Goal: Task Accomplishment & Management: Use online tool/utility

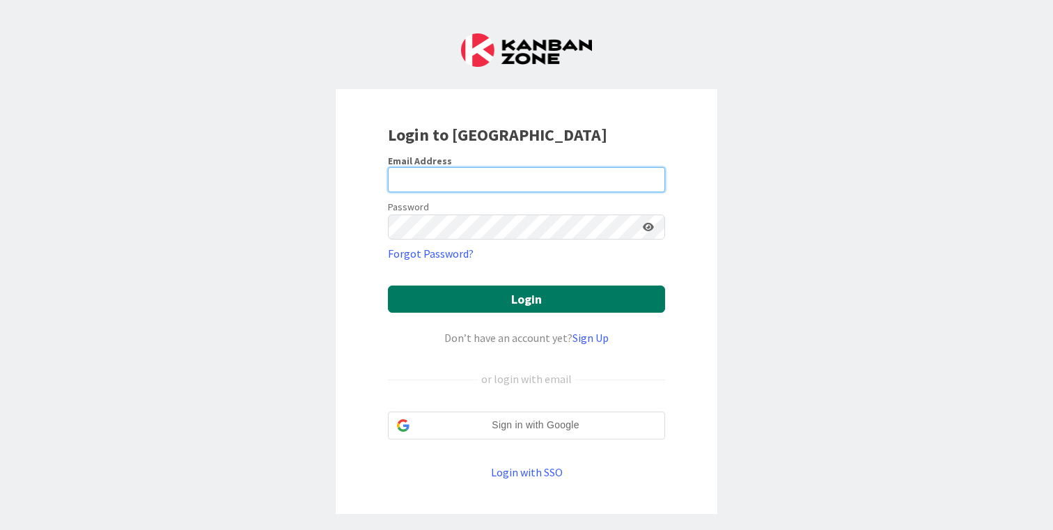
type input "[PERSON_NAME][EMAIL_ADDRESS][DOMAIN_NAME]"
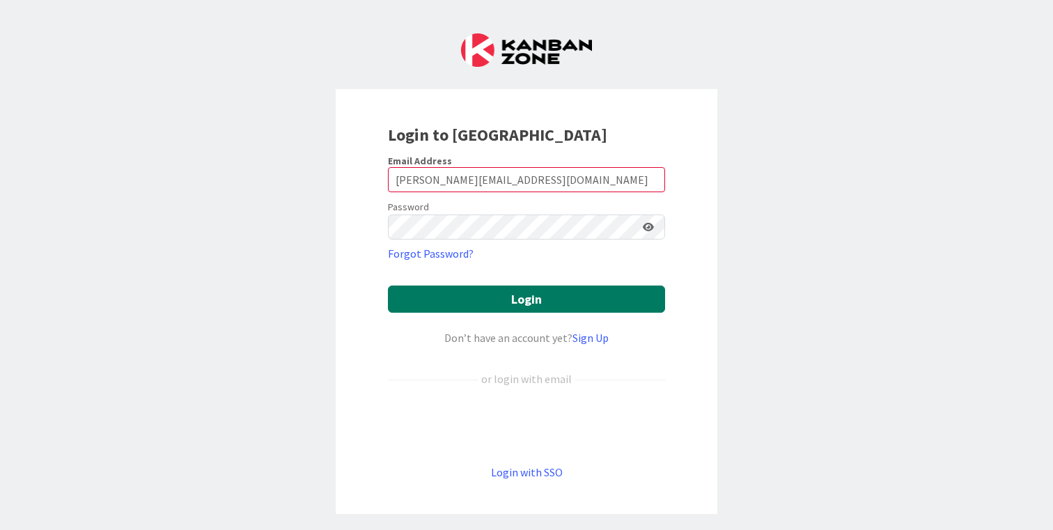
click at [549, 294] on button "Login" at bounding box center [526, 299] width 277 height 27
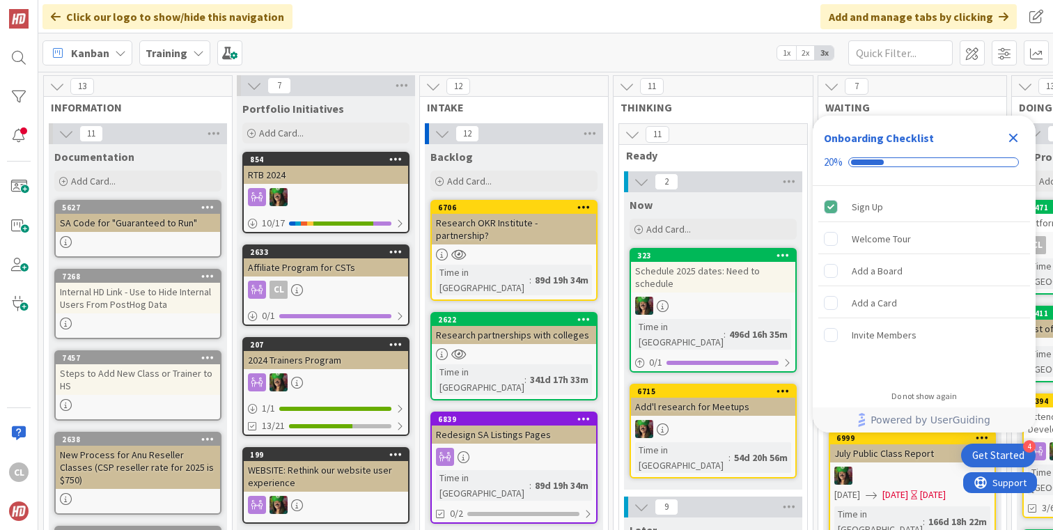
click at [178, 53] on b "Training" at bounding box center [167, 53] width 42 height 14
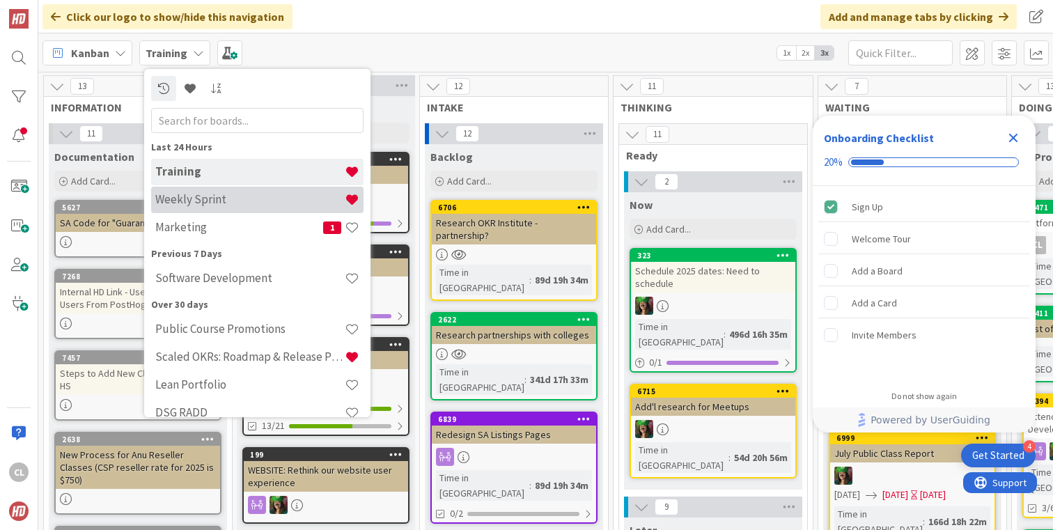
click at [173, 204] on h4 "Weekly Sprint" at bounding box center [249, 199] width 189 height 14
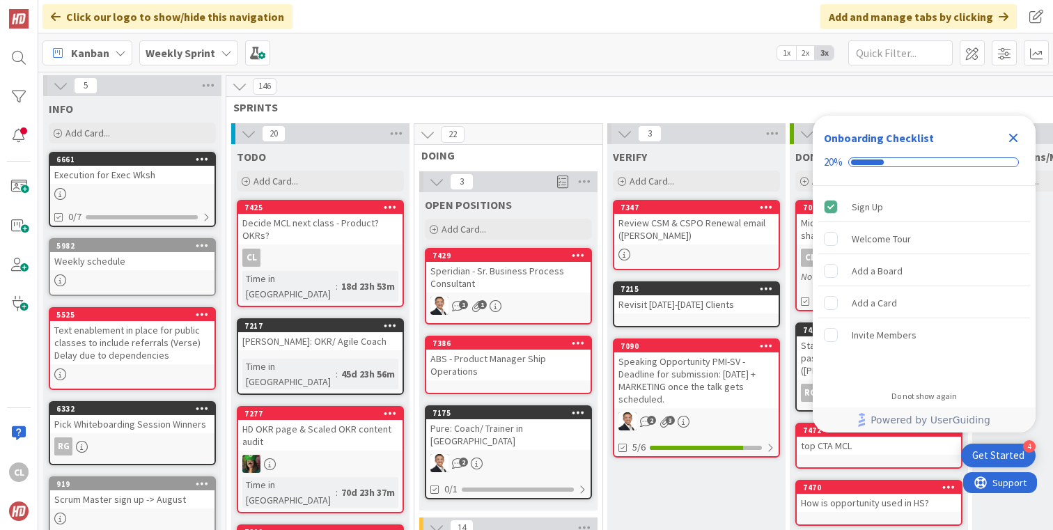
click at [1008, 136] on icon "Close Checklist" at bounding box center [1013, 138] width 17 height 17
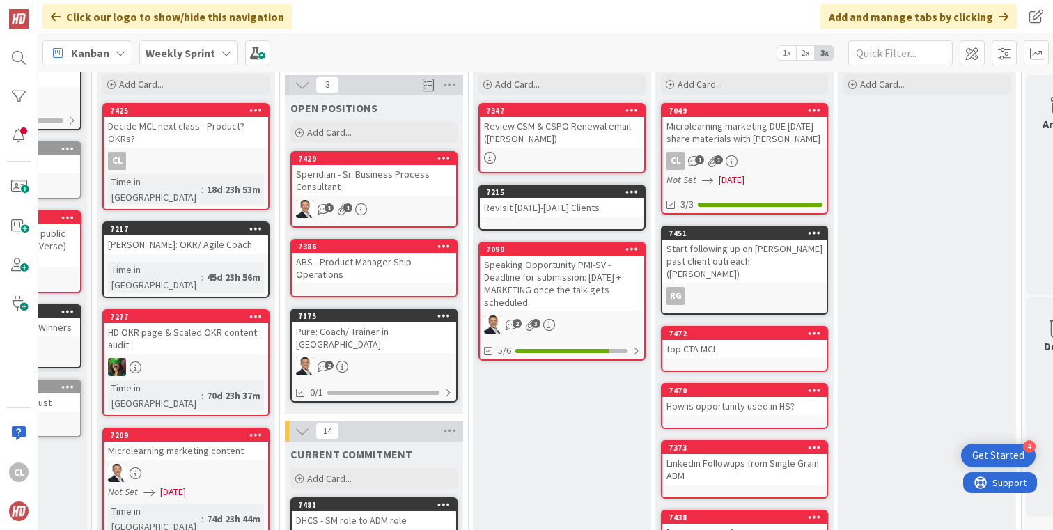
scroll to position [102, 134]
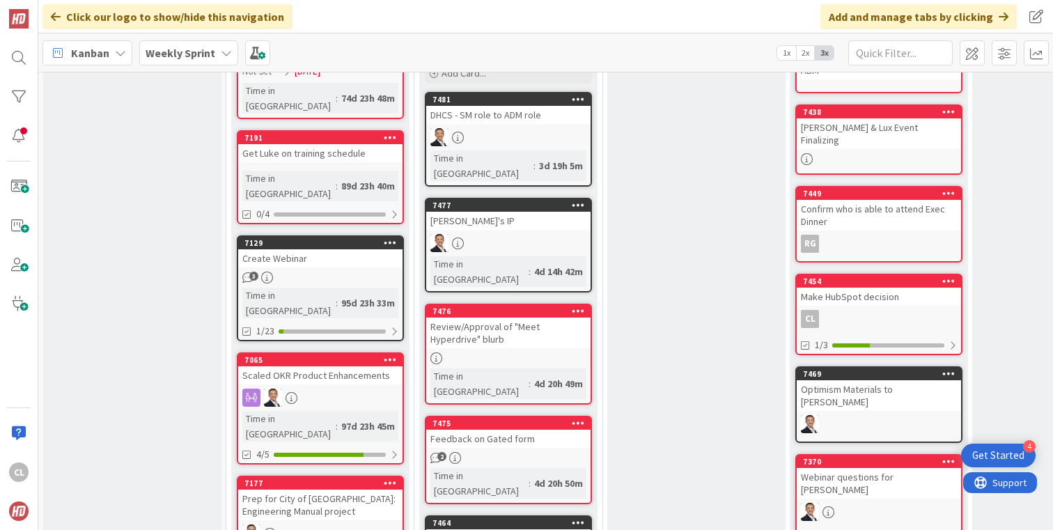
scroll to position [513, 0]
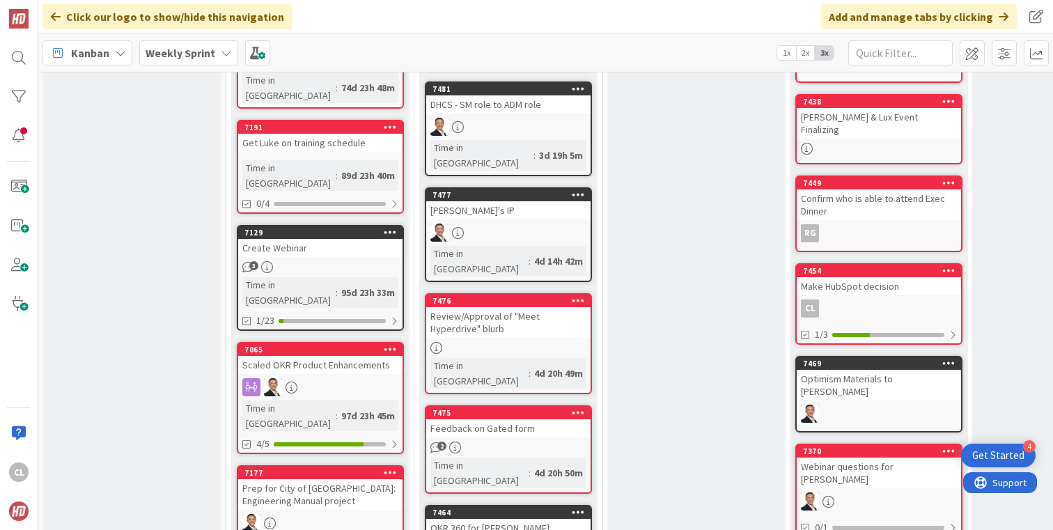
click at [532, 307] on div "Review/Approval of "Meet Hyperdrive" blurb" at bounding box center [508, 322] width 164 height 31
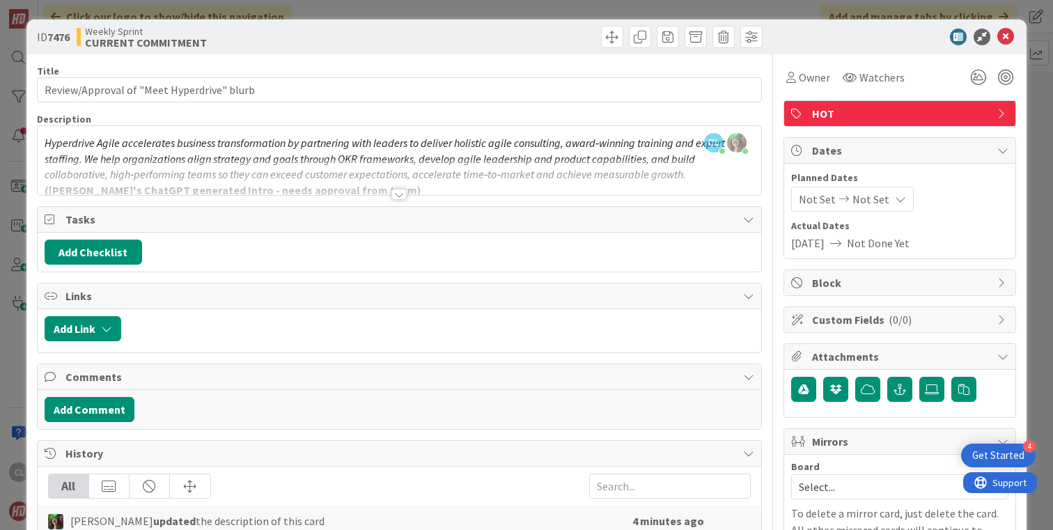
click at [404, 186] on div at bounding box center [400, 177] width 724 height 36
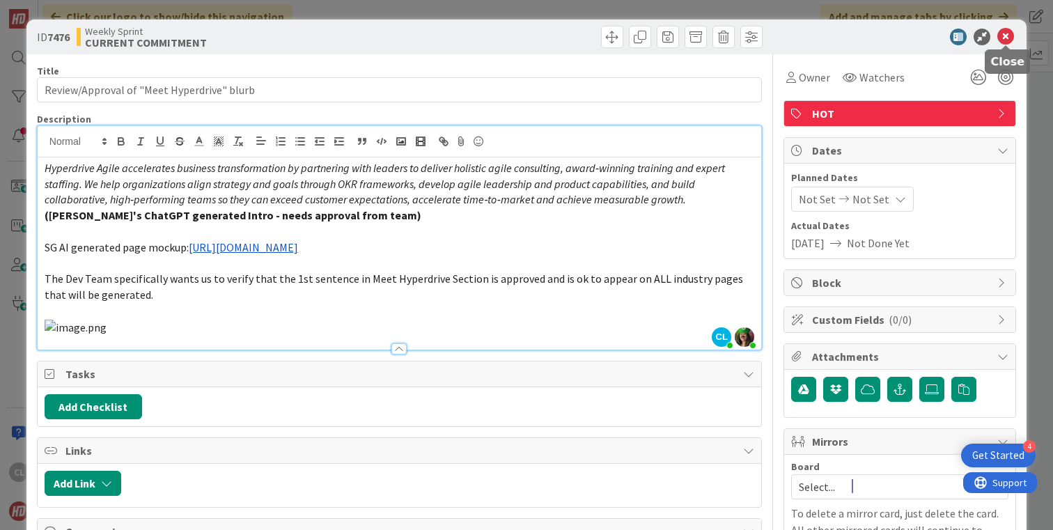
click at [1012, 36] on icon at bounding box center [1005, 37] width 17 height 17
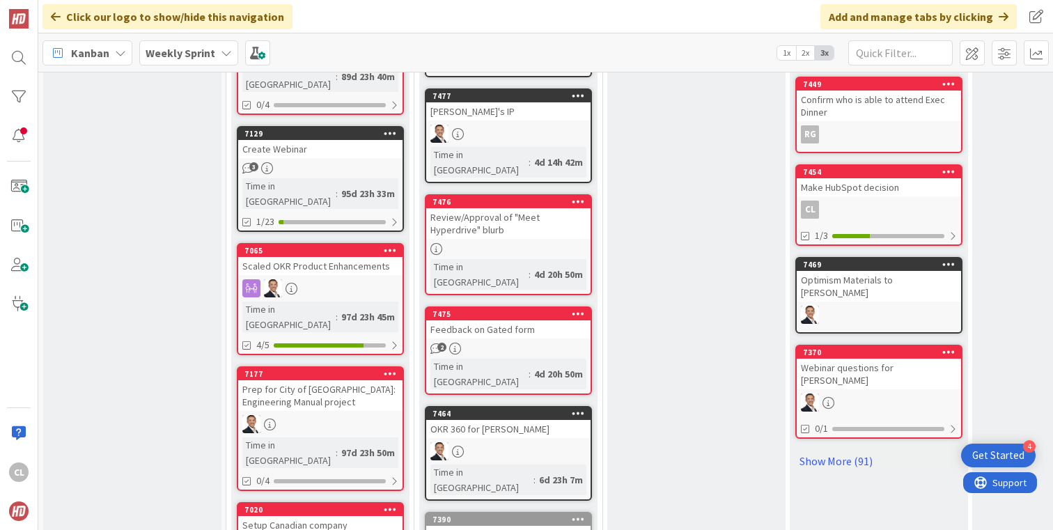
scroll to position [620, 0]
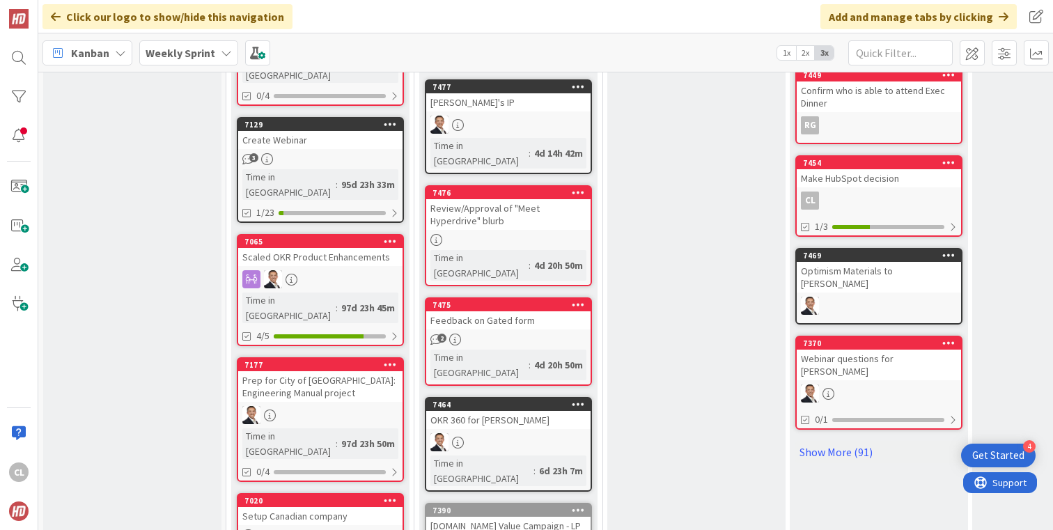
click at [492, 334] on div "2" at bounding box center [508, 340] width 164 height 12
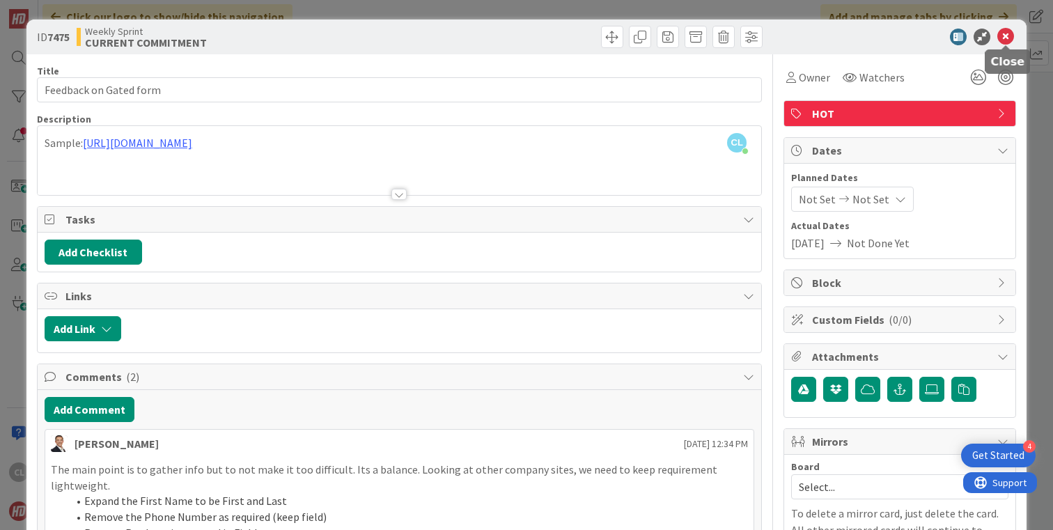
click at [1006, 31] on icon at bounding box center [1005, 37] width 17 height 17
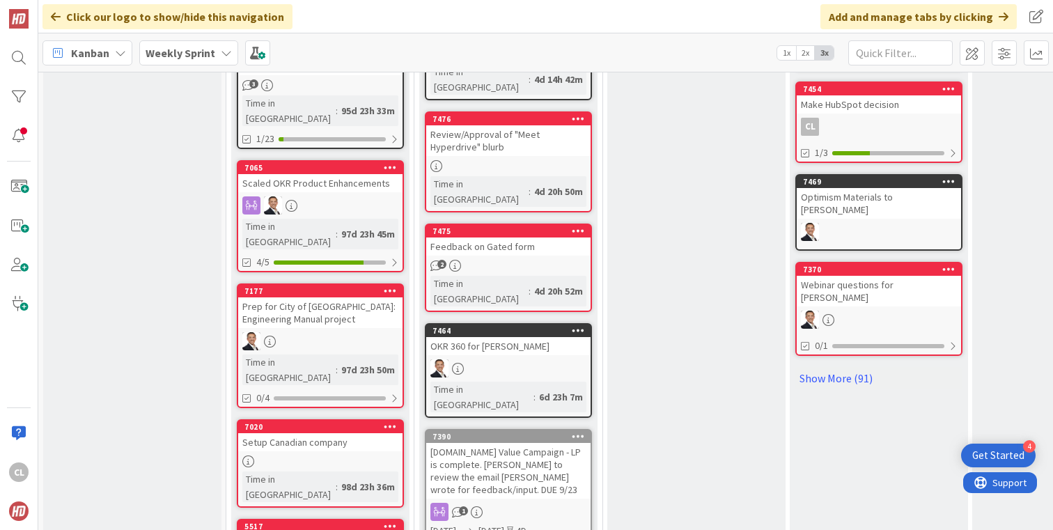
scroll to position [723, 0]
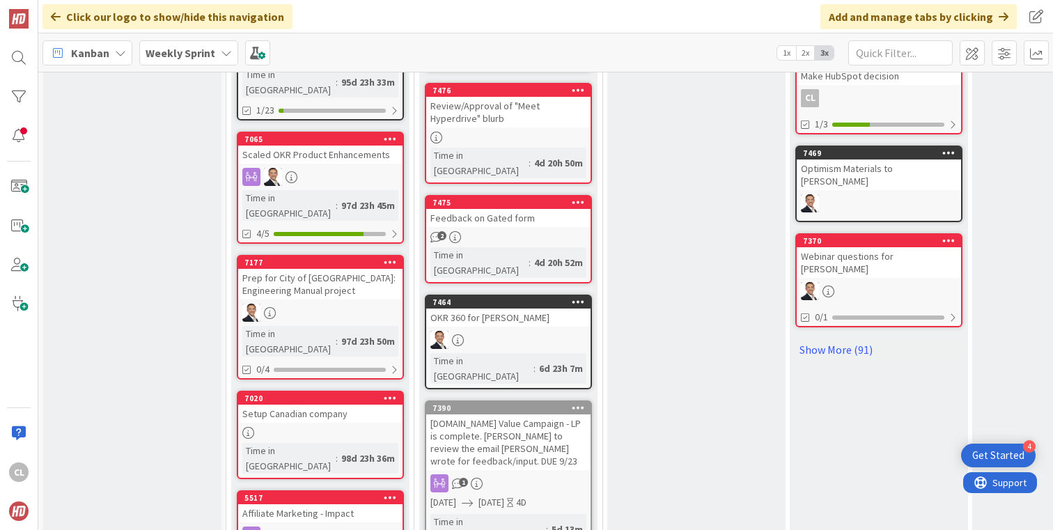
click at [508, 331] on div at bounding box center [508, 340] width 164 height 18
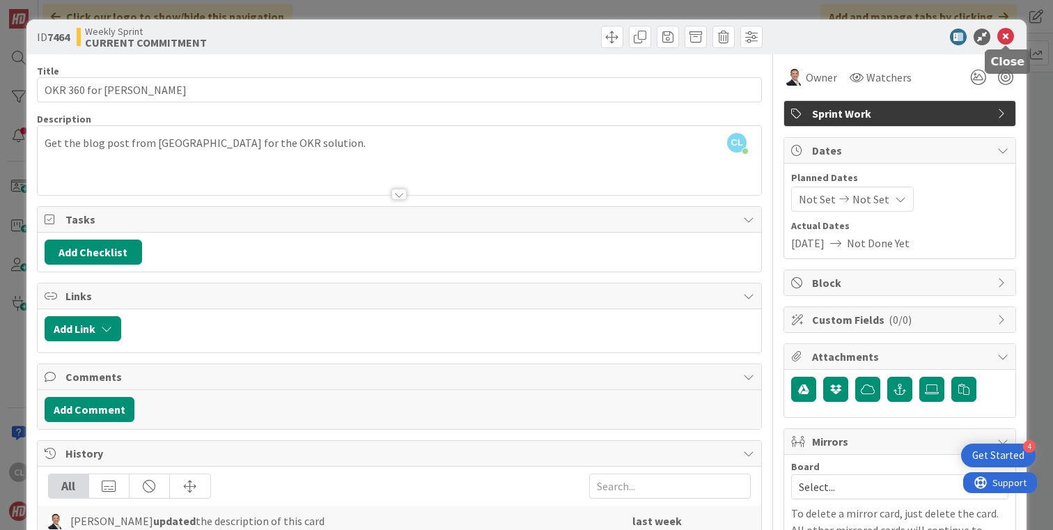
click at [1003, 36] on icon at bounding box center [1005, 37] width 17 height 17
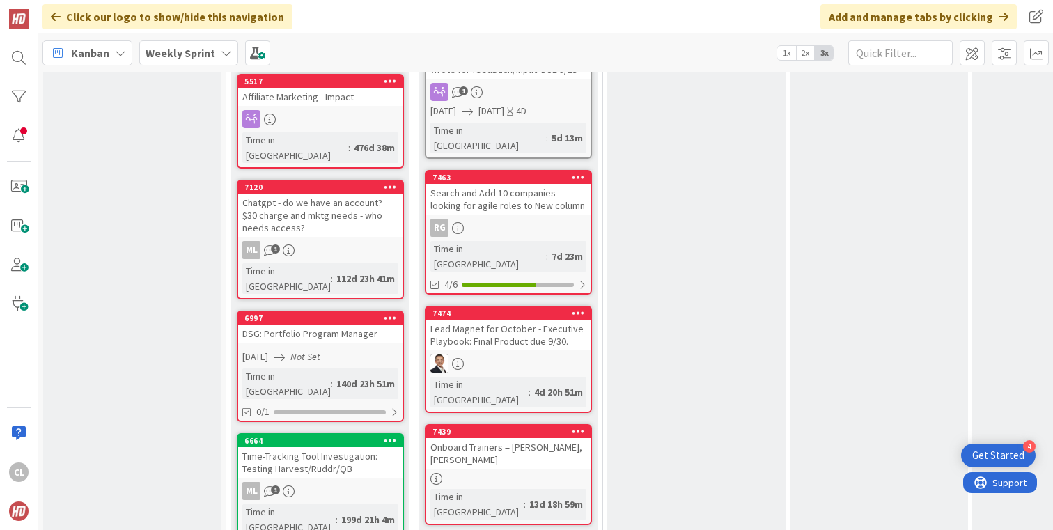
scroll to position [1175, 0]
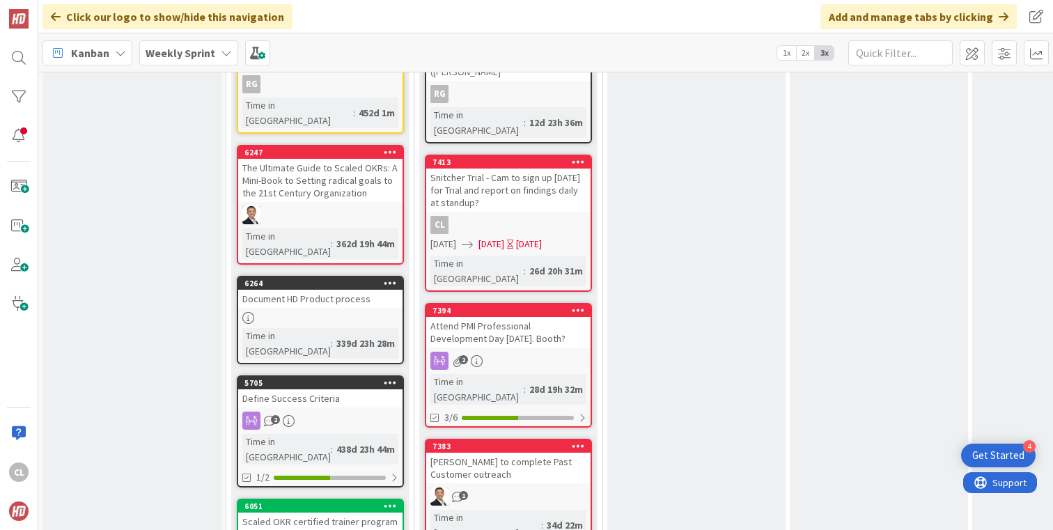
scroll to position [1660, 0]
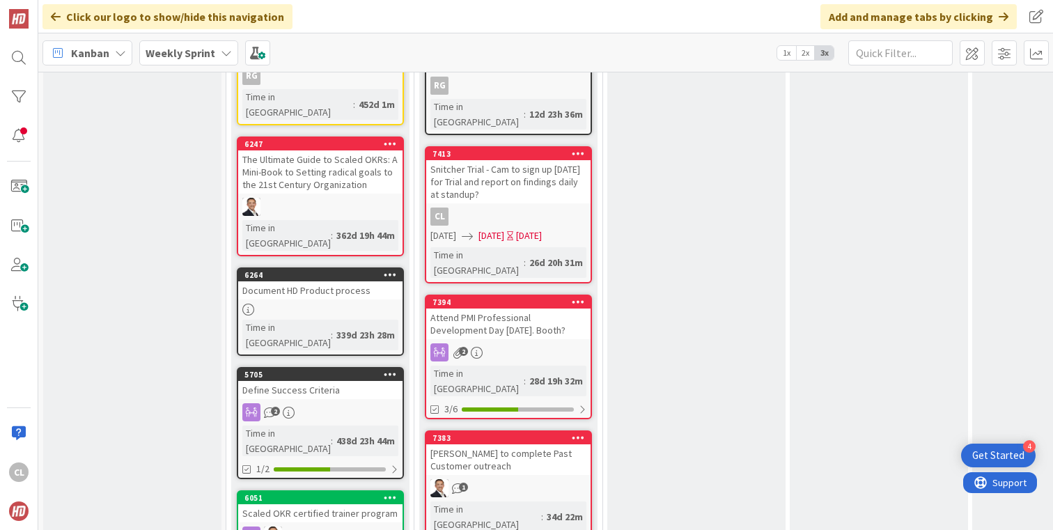
click at [691, 258] on div "VERIFY Add Card... 7347 Review CSM & CSPO Renewal email ([PERSON_NAME]) 7215 Re…" at bounding box center [696, 37] width 178 height 3106
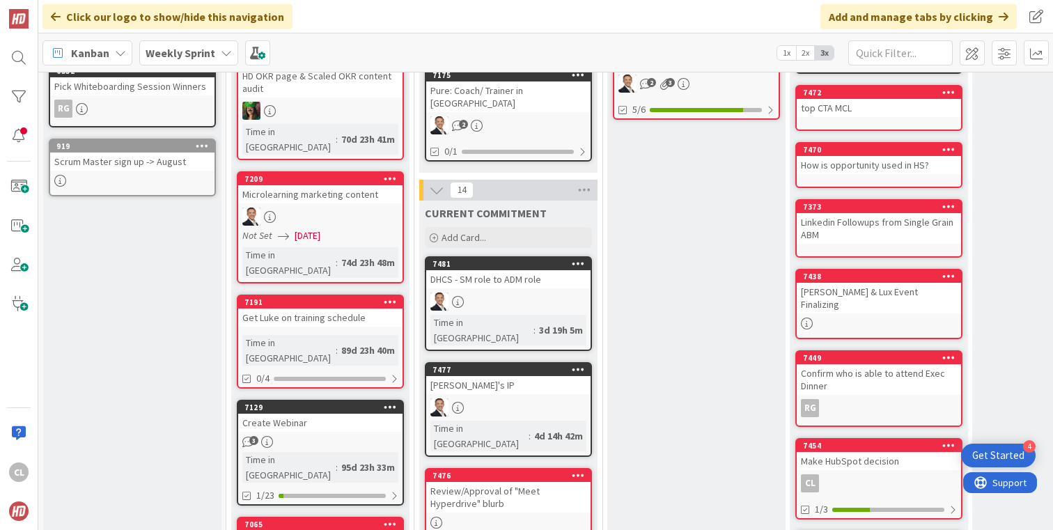
scroll to position [0, 0]
